Goal: Information Seeking & Learning: Compare options

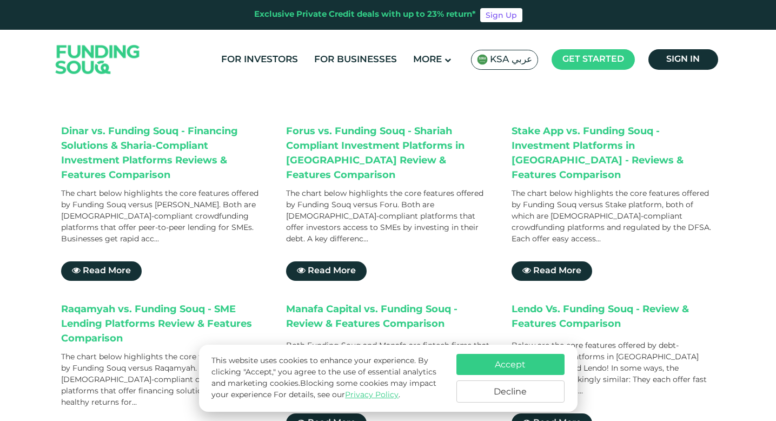
scroll to position [131, 0]
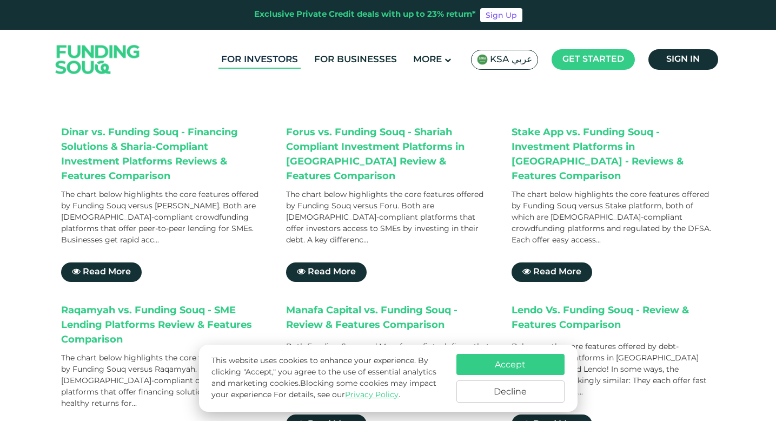
click at [277, 54] on link "For Investors" at bounding box center [259, 60] width 82 height 18
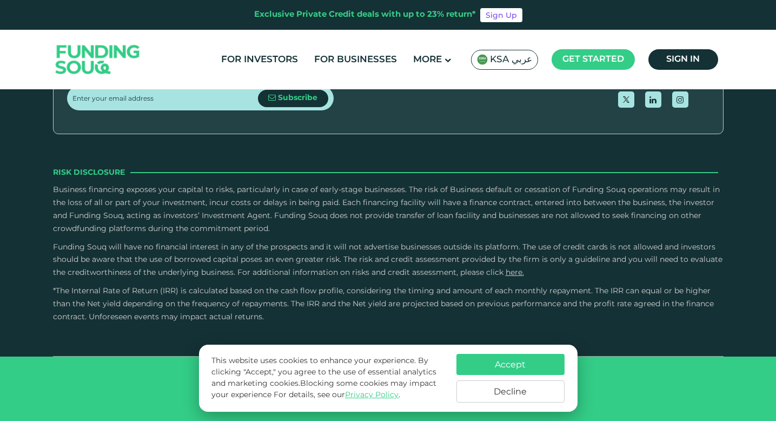
scroll to position [2155, 0]
drag, startPoint x: 408, startPoint y: 172, endPoint x: 264, endPoint y: 179, distance: 143.4
type tc-range-slider "1"
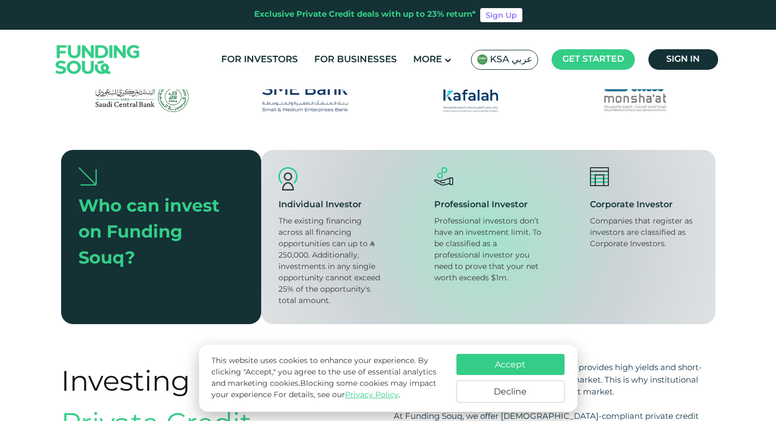
scroll to position [557, 0]
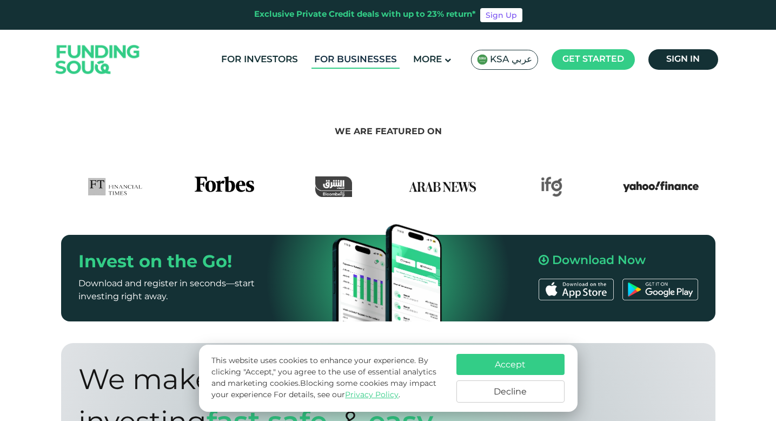
click at [347, 63] on link "For Businesses" at bounding box center [355, 60] width 88 height 18
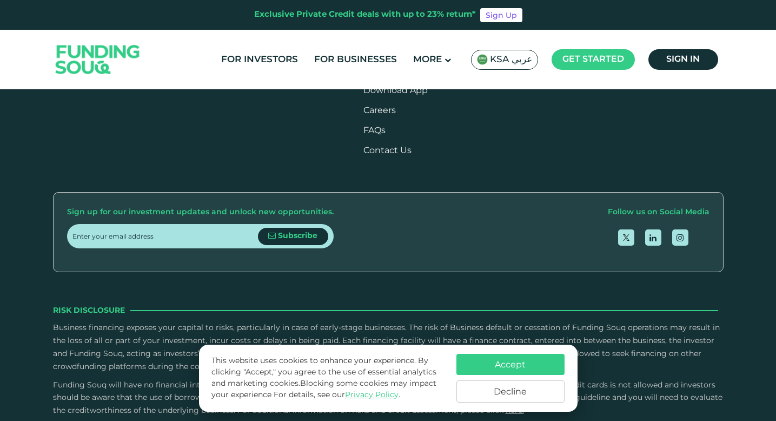
scroll to position [1324, 0]
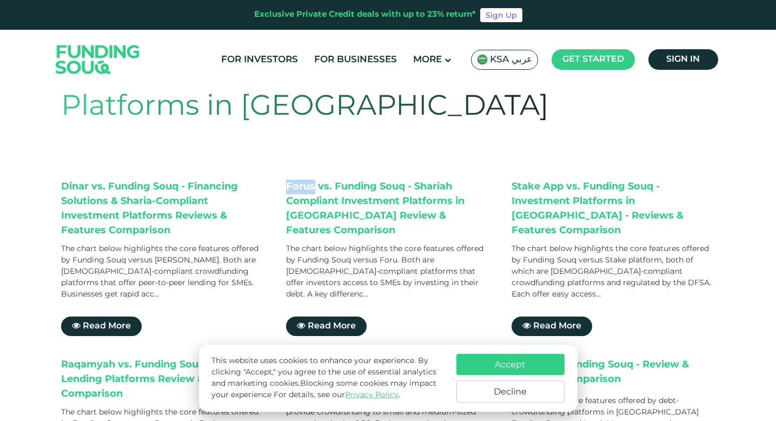
drag, startPoint x: 284, startPoint y: 186, endPoint x: 312, endPoint y: 189, distance: 28.8
click at [312, 189] on div "Dinar vs. Funding Souq - Financing Solutions & Sharia-Compliant Investment Plat…" at bounding box center [388, 420] width 654 height 483
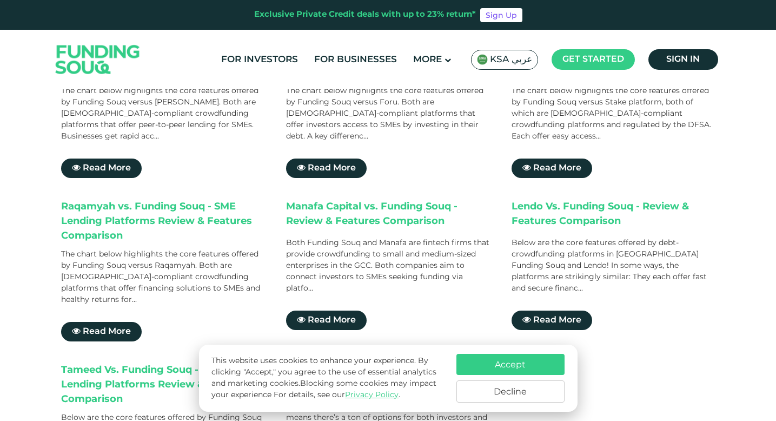
scroll to position [240, 0]
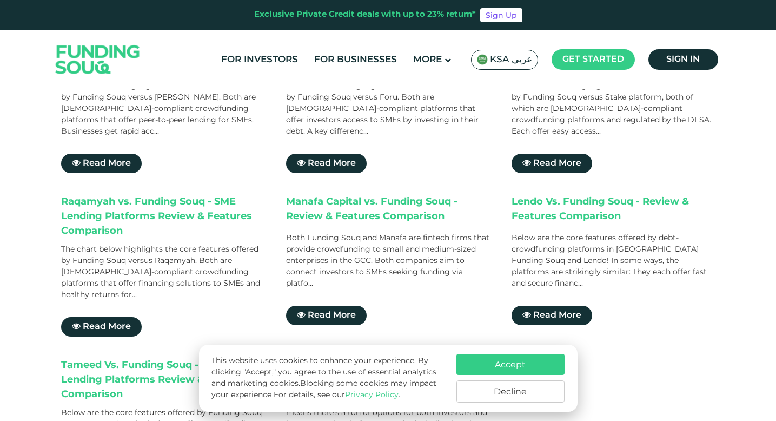
click at [88, 195] on div "Raqamyah vs. Funding Souq - SME Lending Platforms Review & Features Comparison" at bounding box center [163, 217] width 204 height 44
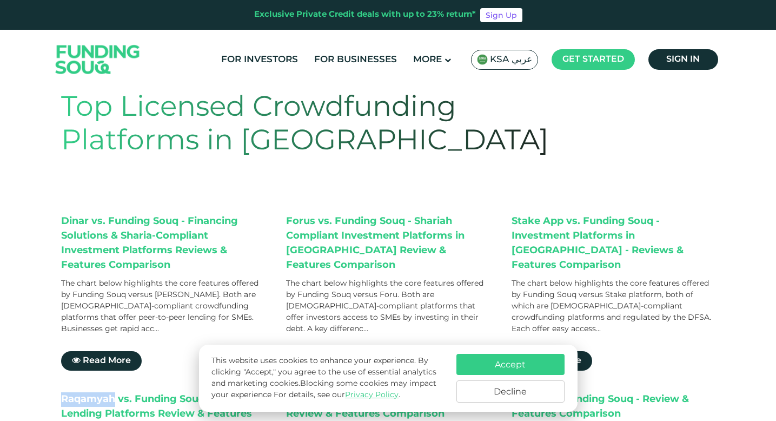
scroll to position [19, 0]
